Goal: Find specific page/section: Find specific page/section

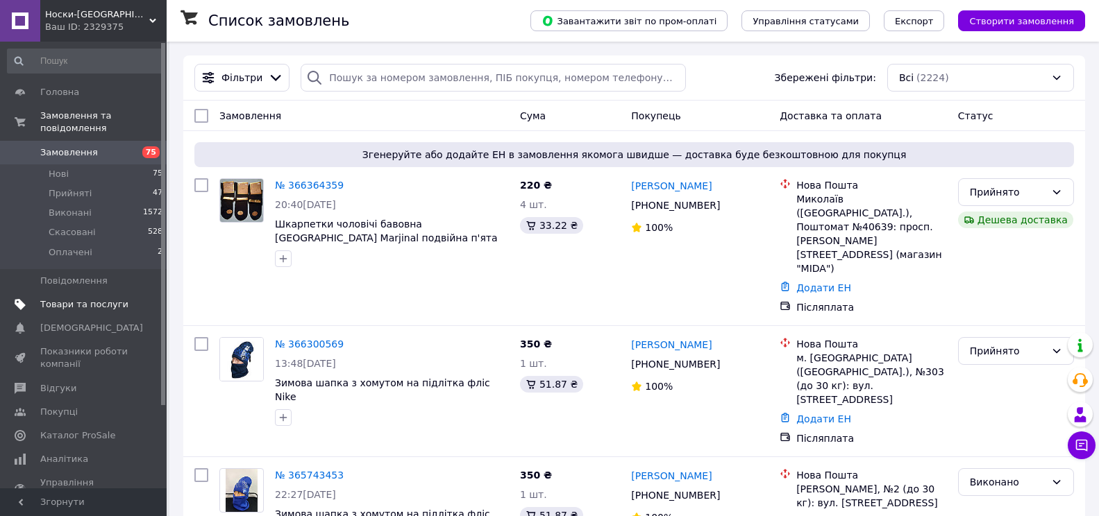
click at [76, 298] on span "Товари та послуги" at bounding box center [84, 304] width 88 height 12
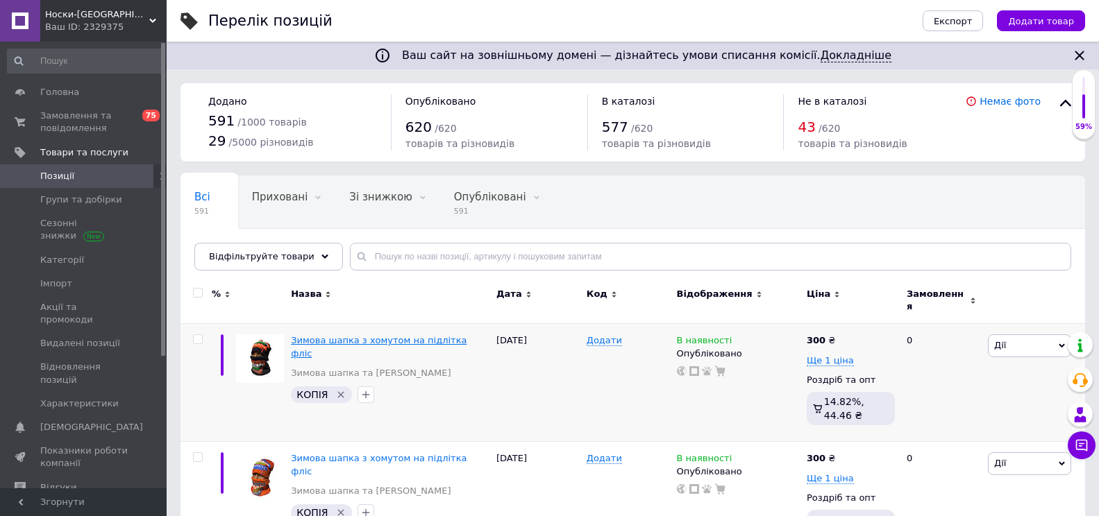
scroll to position [69, 0]
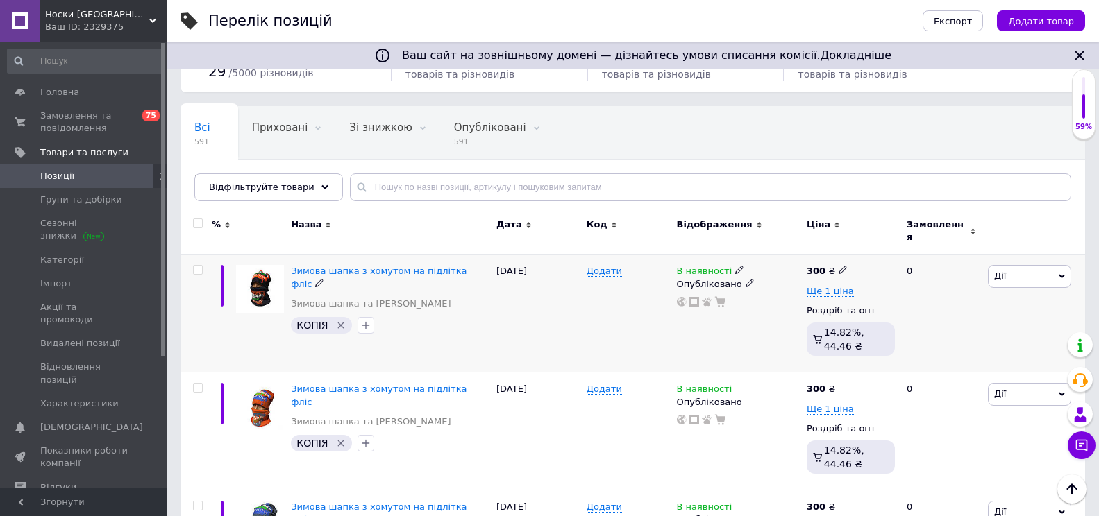
click at [337, 320] on icon "Видалити мітку" at bounding box center [340, 325] width 11 height 11
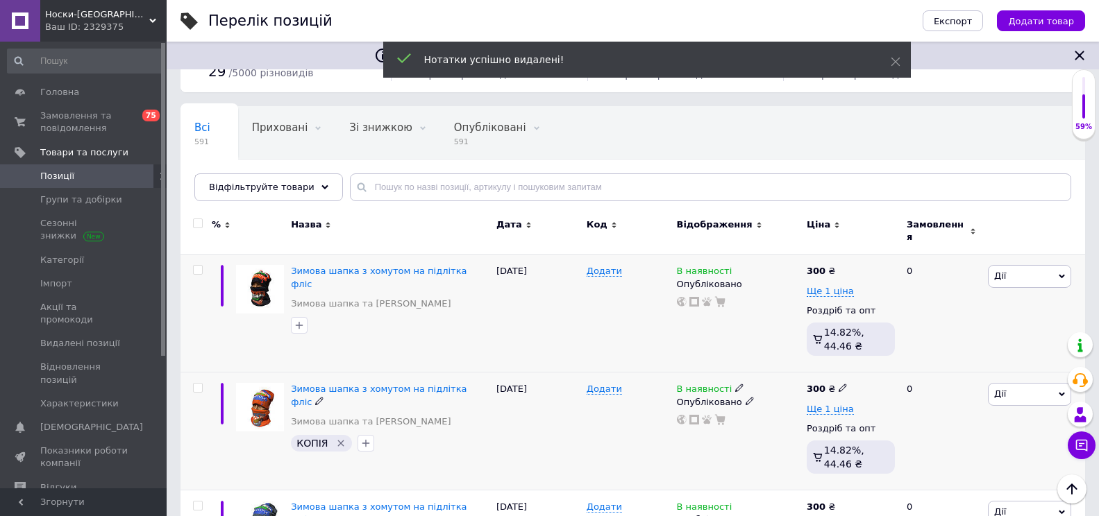
click at [336, 438] on icon "Видалити мітку" at bounding box center [340, 443] width 11 height 11
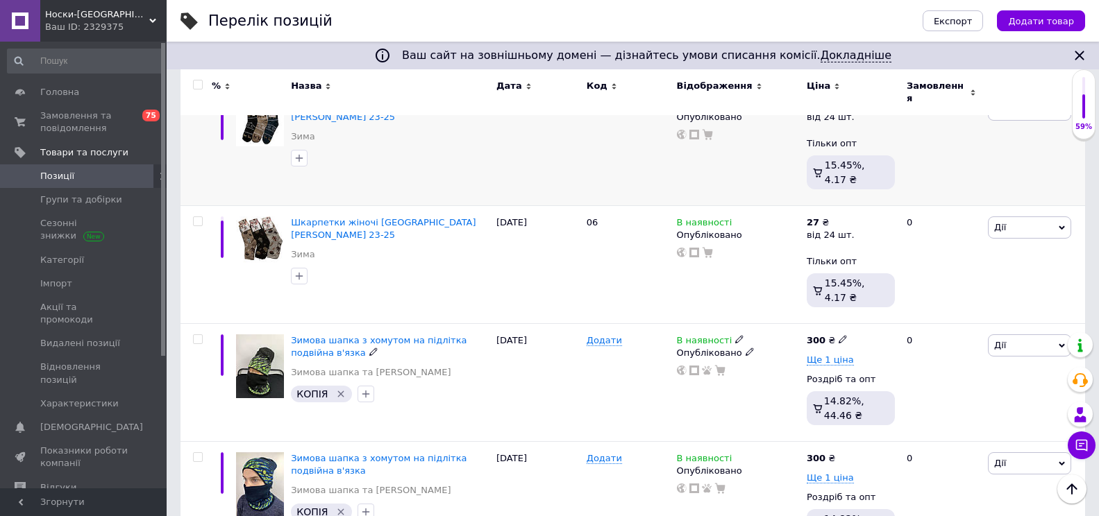
scroll to position [1249, 0]
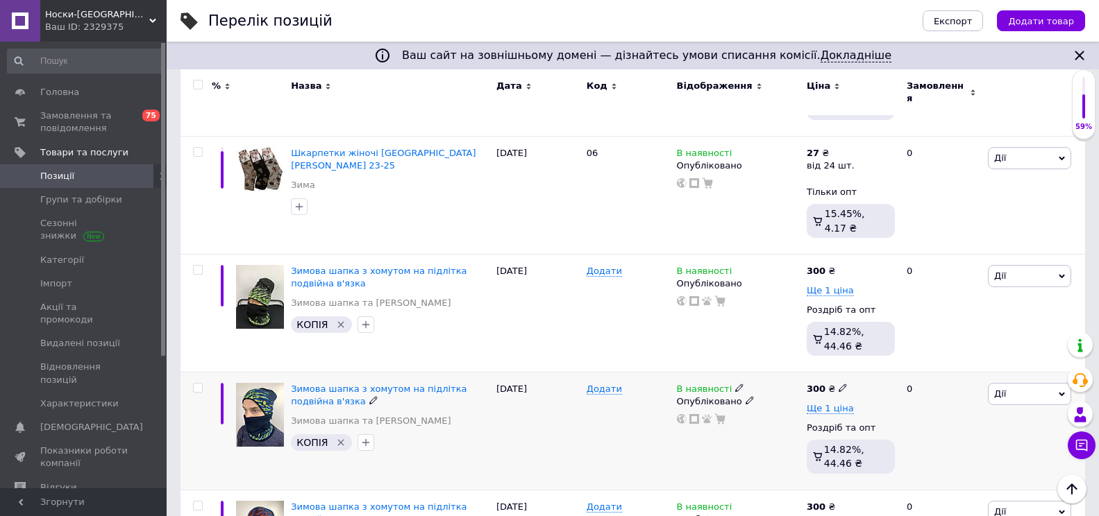
click at [338, 440] on icon "Видалити мітку" at bounding box center [341, 443] width 6 height 6
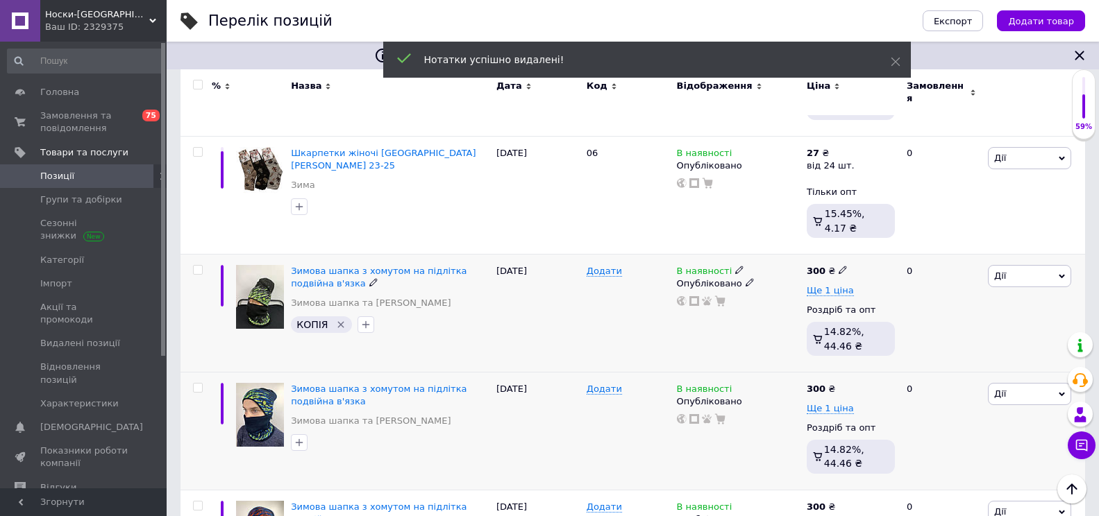
click at [335, 319] on icon "Видалити мітку" at bounding box center [340, 324] width 11 height 11
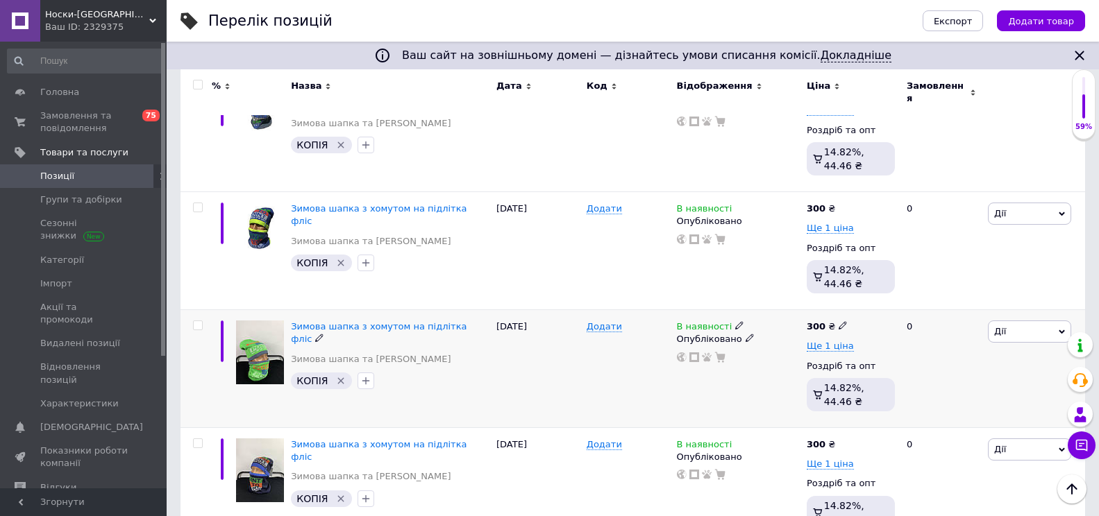
scroll to position [555, 0]
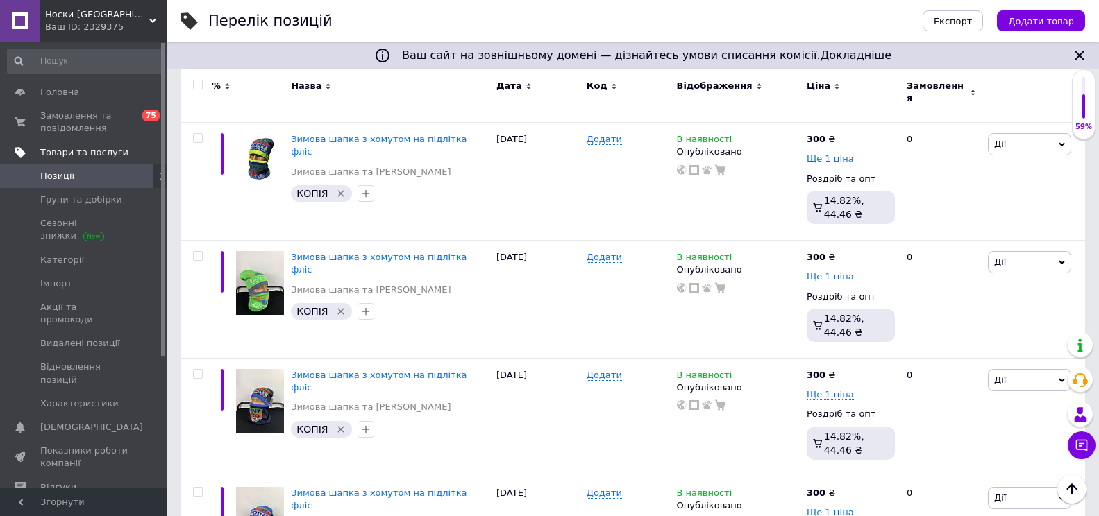
click at [91, 149] on span "Товари та послуги" at bounding box center [84, 152] width 88 height 12
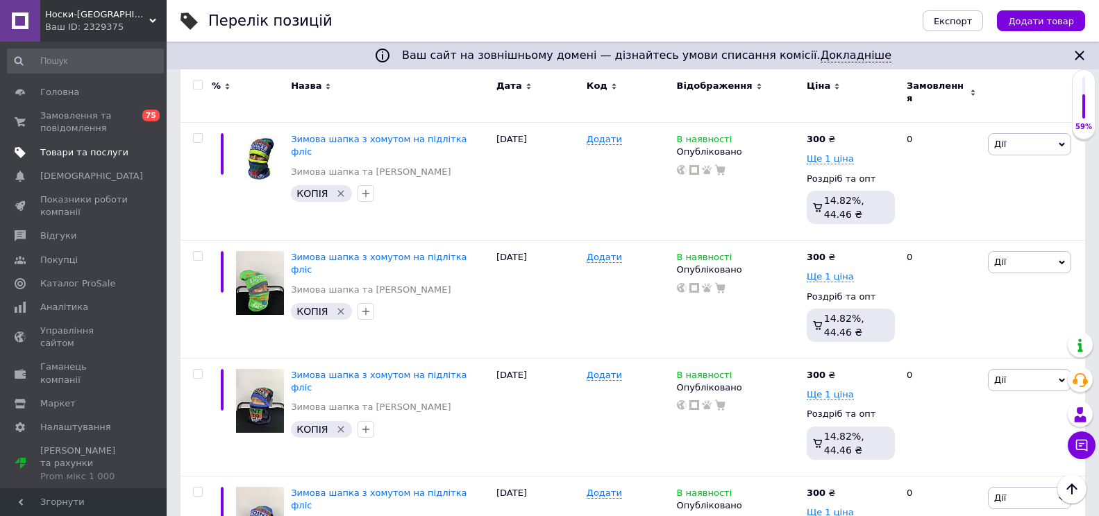
click at [91, 148] on span "Товари та послуги" at bounding box center [84, 152] width 88 height 12
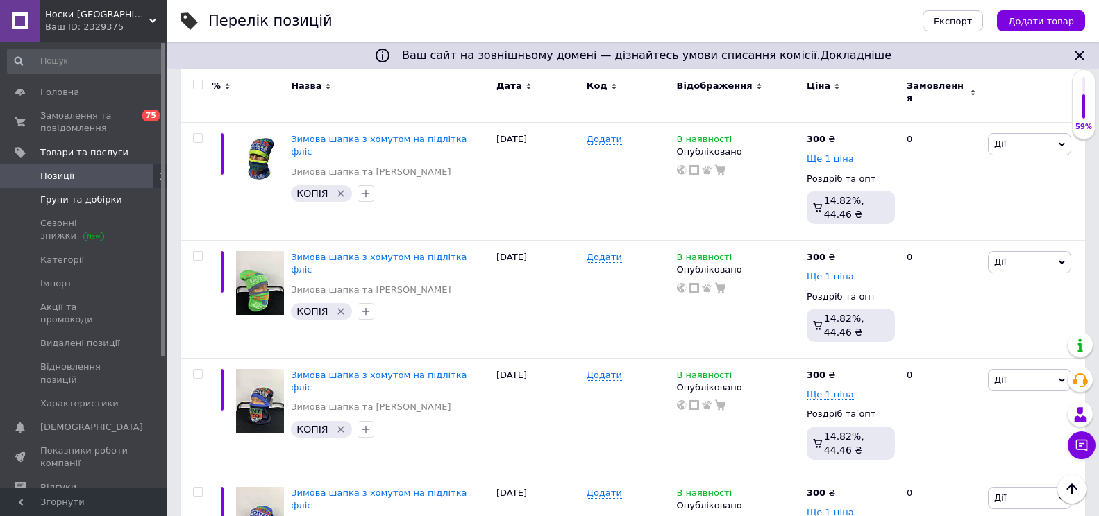
click at [119, 199] on span "Групи та добірки" at bounding box center [84, 200] width 88 height 12
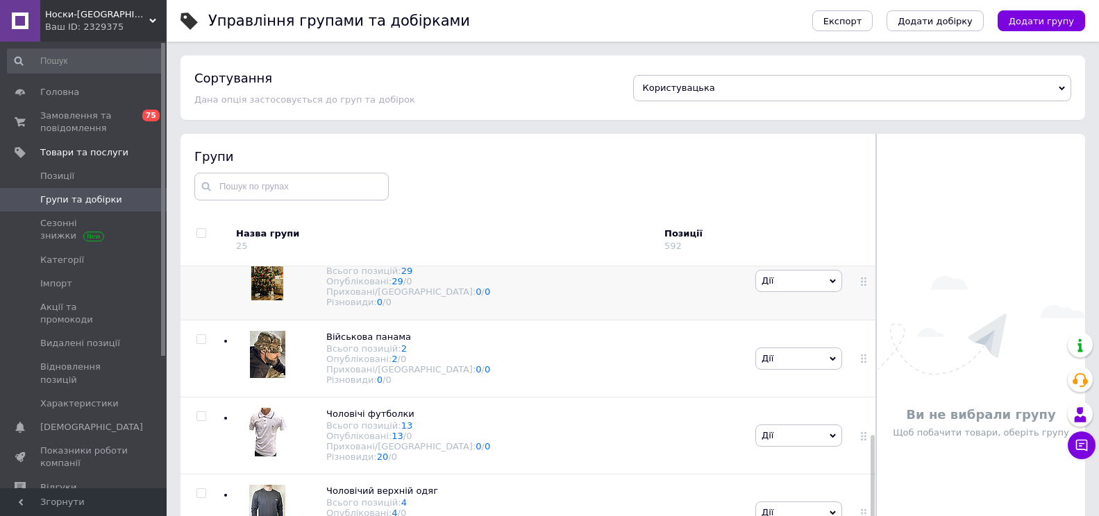
scroll to position [416, 0]
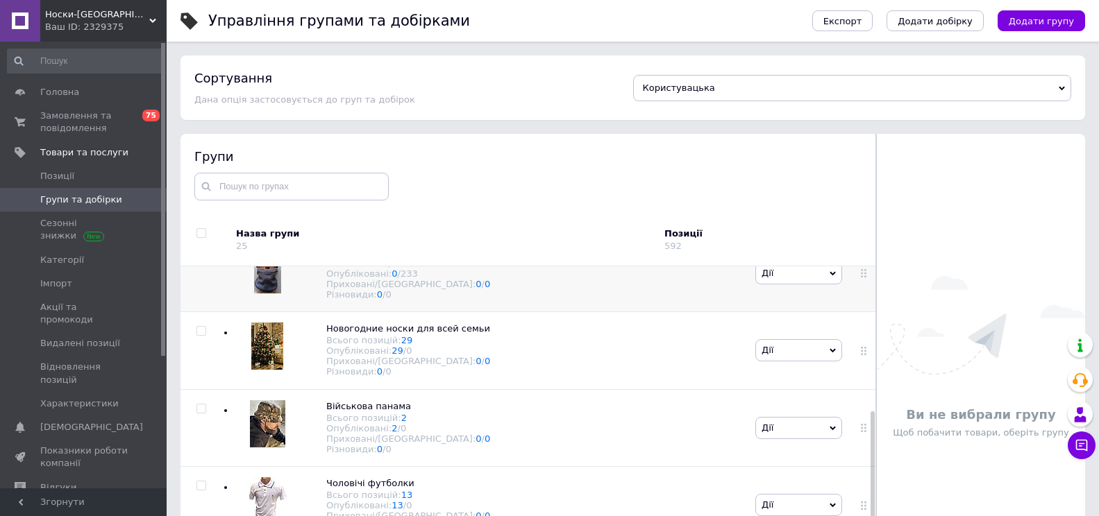
click at [344, 257] on span "Шапки" at bounding box center [342, 251] width 33 height 10
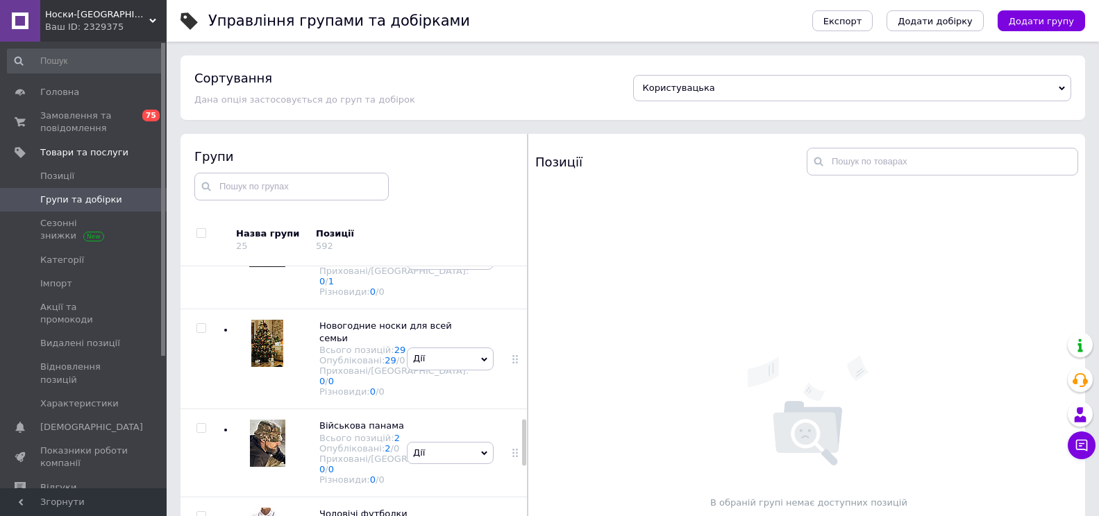
scroll to position [1176, 0]
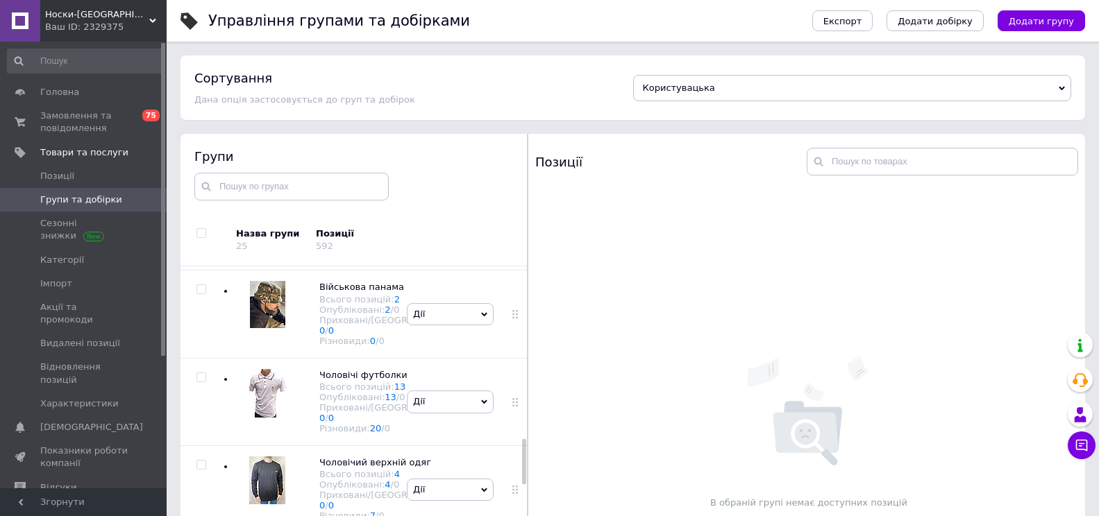
click at [351, 104] on span "Зимова шапка та [PERSON_NAME]" at bounding box center [360, 92] width 82 height 23
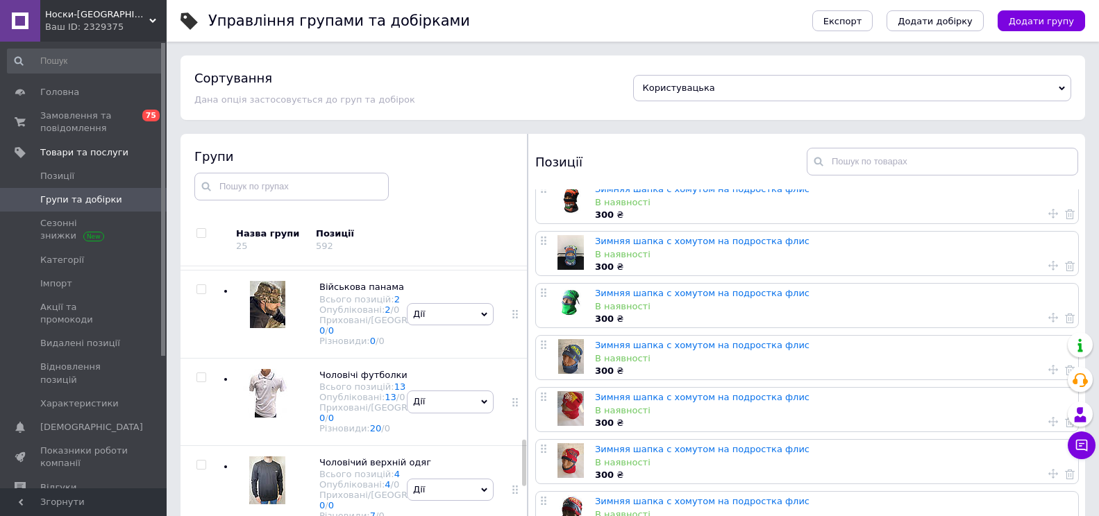
scroll to position [78, 0]
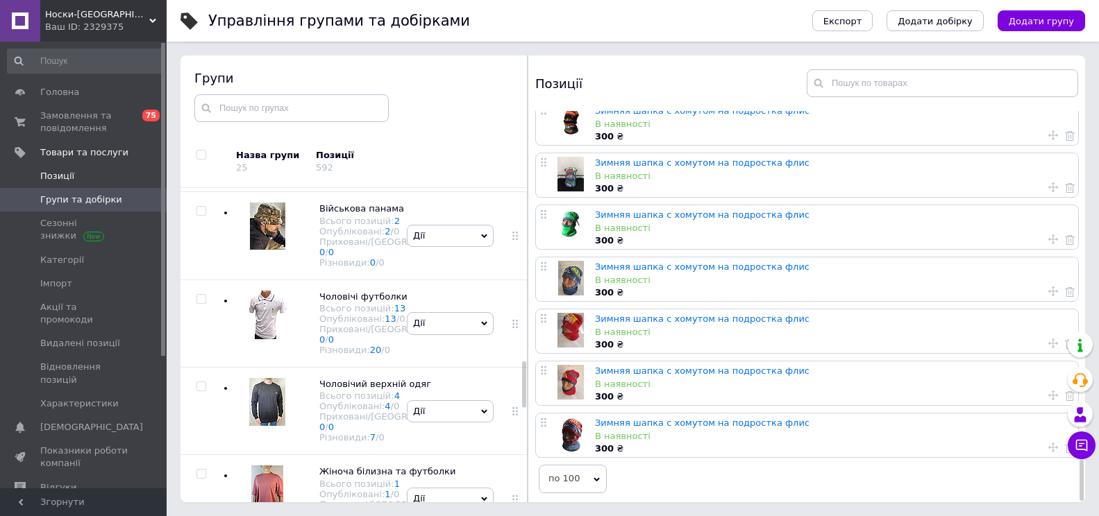
click at [81, 170] on span "Позиції" at bounding box center [84, 176] width 88 height 12
